Goal: Task Accomplishment & Management: Use online tool/utility

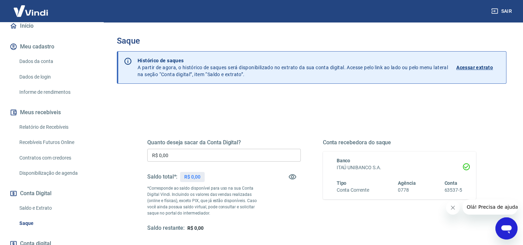
scroll to position [69, 0]
click at [57, 127] on link "Relatório de Recebíveis" at bounding box center [56, 126] width 78 height 14
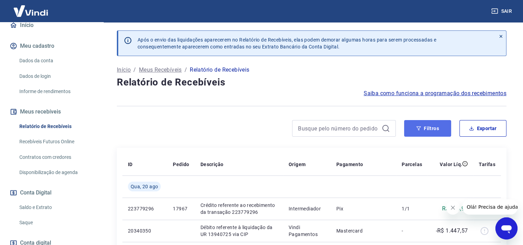
click at [431, 134] on button "Filtros" at bounding box center [427, 128] width 47 height 17
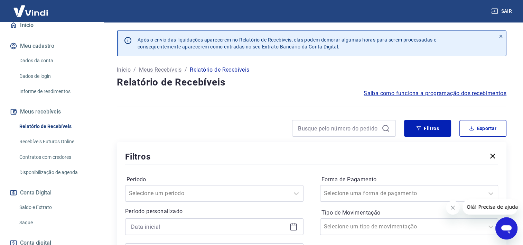
click at [61, 141] on link "Recebíveis Futuros Online" at bounding box center [56, 141] width 78 height 14
